Goal: Find specific page/section: Find specific page/section

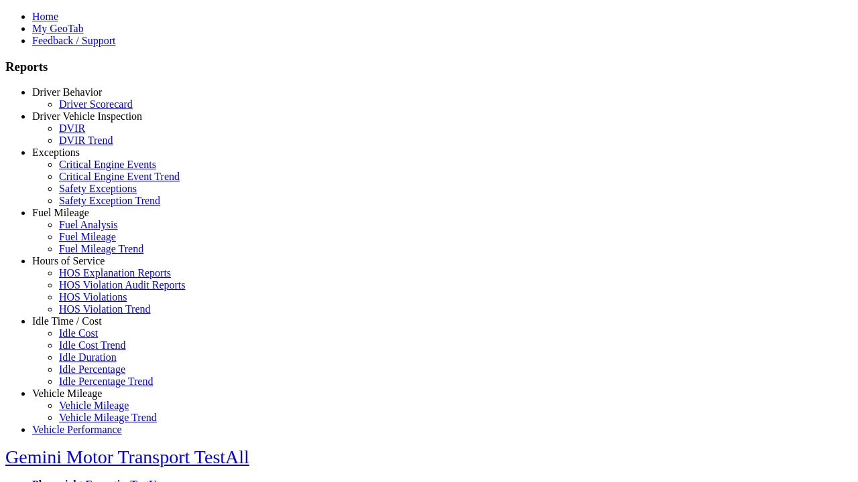
click at [77, 158] on link "Exceptions" at bounding box center [56, 152] width 48 height 11
click at [87, 206] on link "Safety Exception Trend" at bounding box center [109, 200] width 101 height 11
select select "**********"
type input "**********"
